Goal: Transaction & Acquisition: Obtain resource

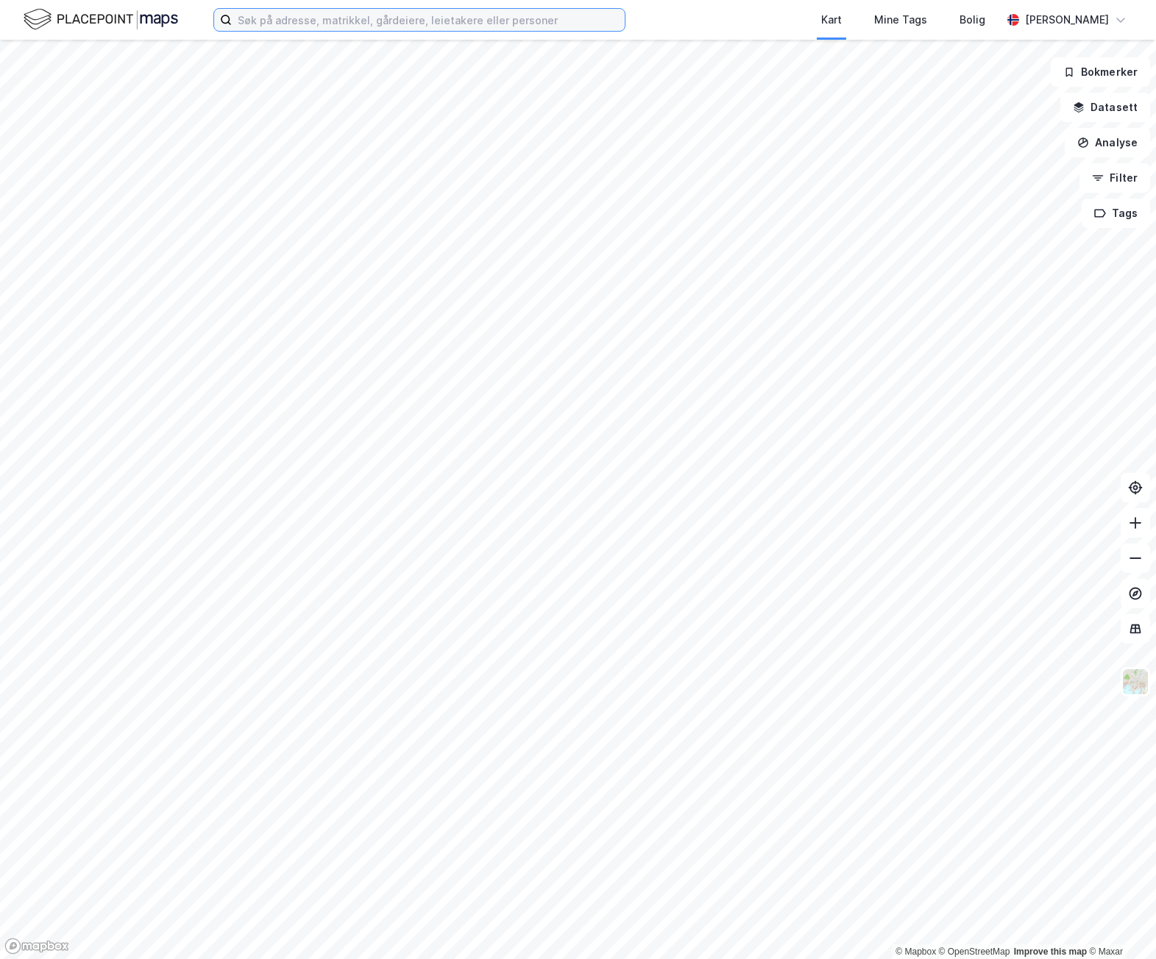
click at [352, 21] on input at bounding box center [428, 20] width 393 height 22
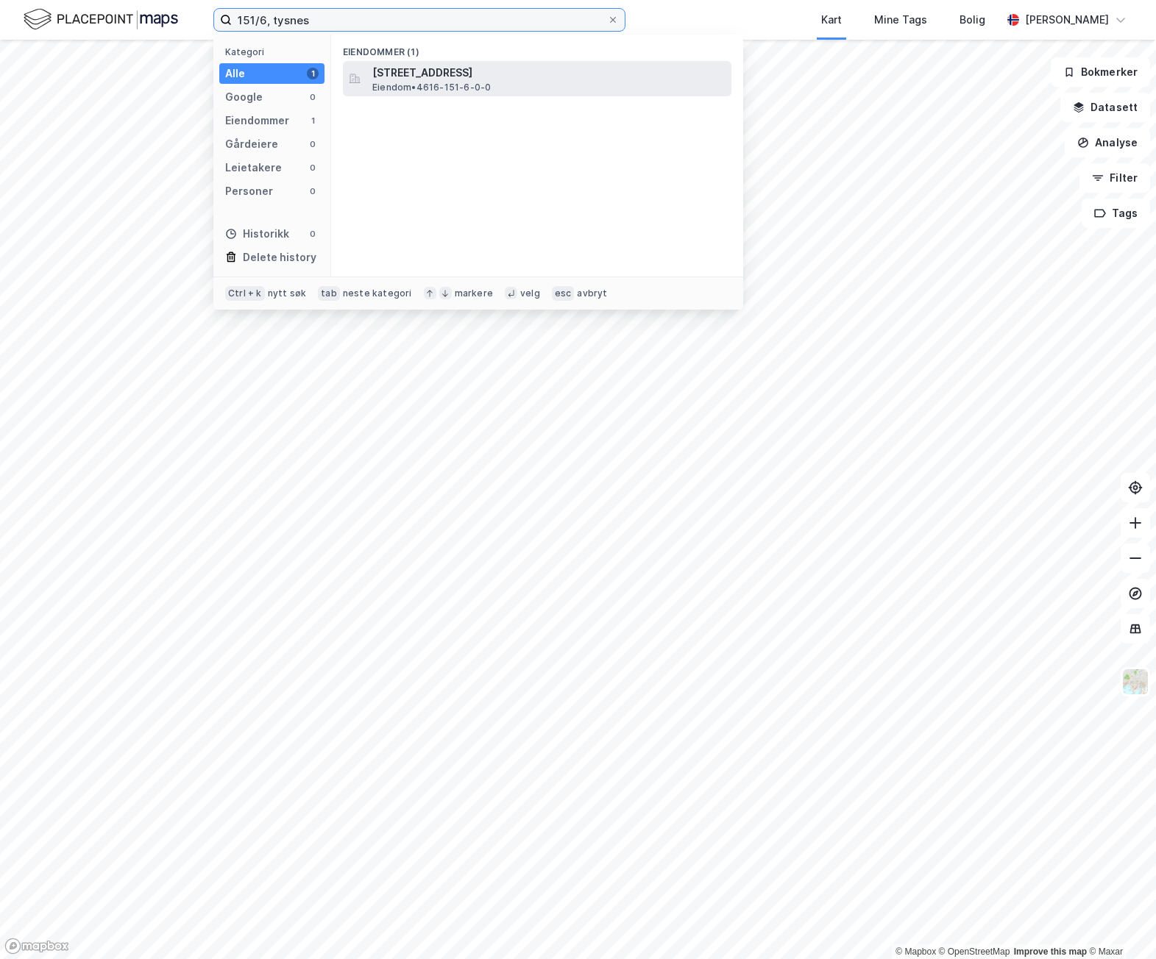
type input "151/6, tysnes"
click at [484, 85] on span "Eiendom • 4616-151-6-0-0" at bounding box center [431, 88] width 118 height 12
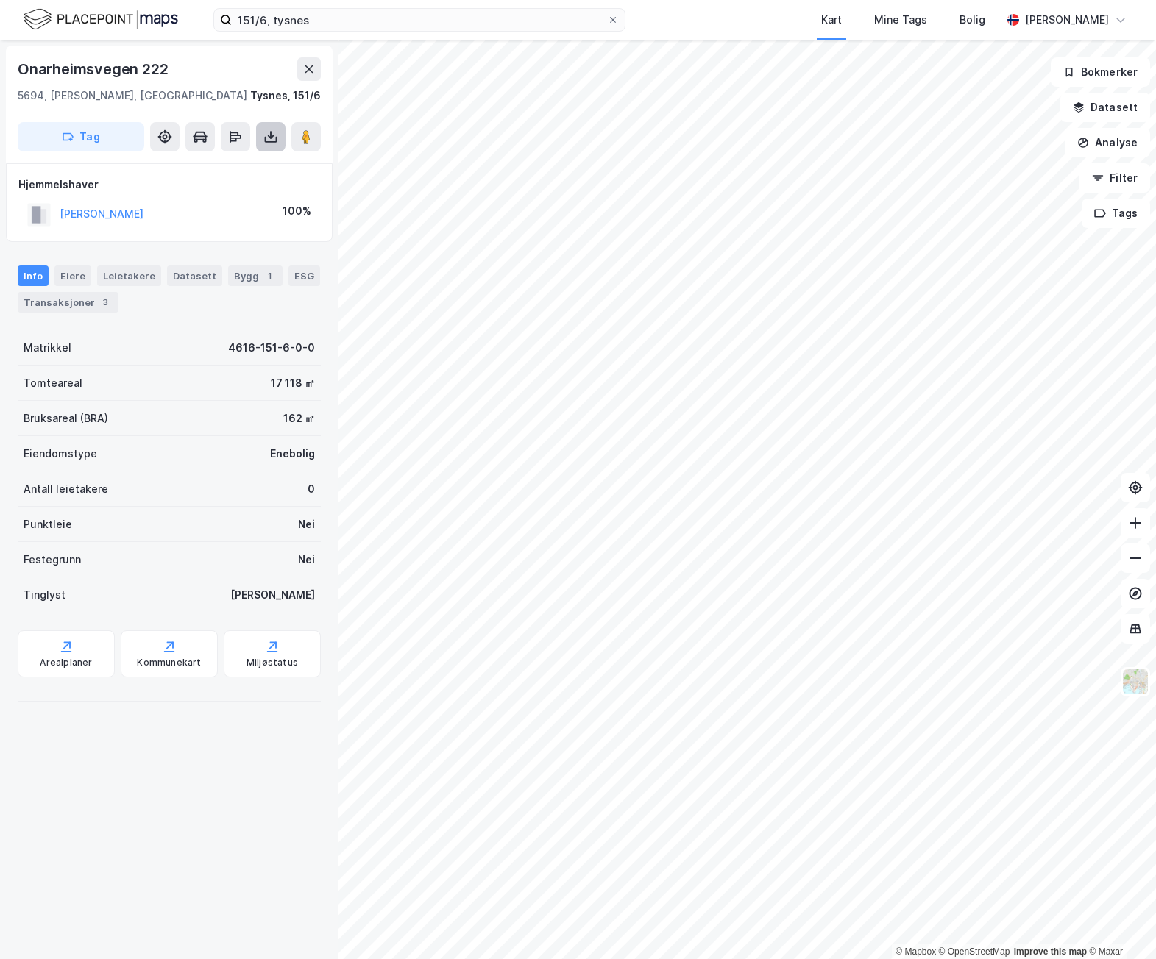
click at [280, 135] on button at bounding box center [270, 136] width 29 height 29
click at [259, 161] on div "Last ned grunnbok" at bounding box center [207, 167] width 157 height 24
click at [246, 188] on div "Last ned matrikkelrapport" at bounding box center [215, 190] width 121 height 12
click at [235, 92] on div "5694, [PERSON_NAME], [GEOGRAPHIC_DATA], 151/6" at bounding box center [169, 96] width 303 height 18
